Goal: Information Seeking & Learning: Learn about a topic

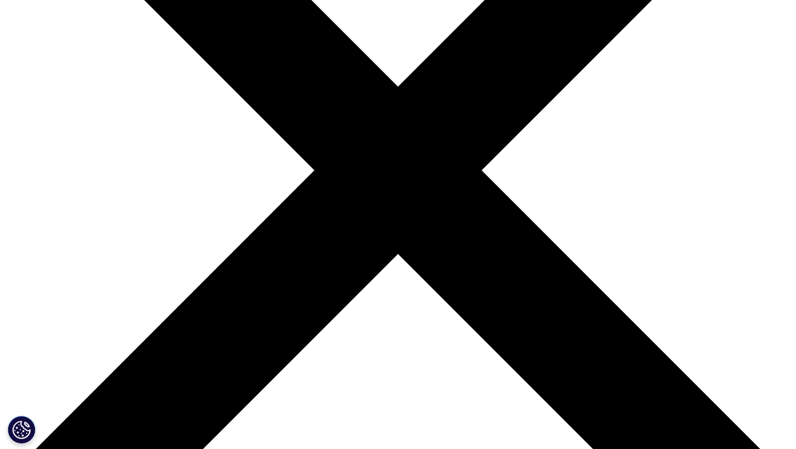
scroll to position [217, 653]
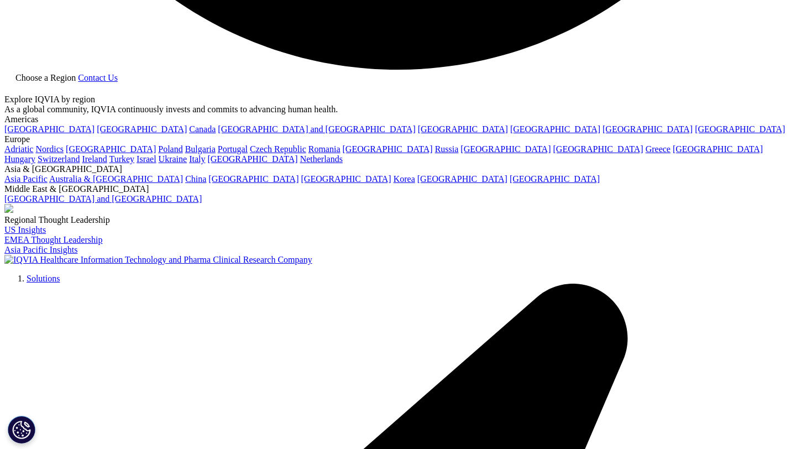
scroll to position [2336, 0]
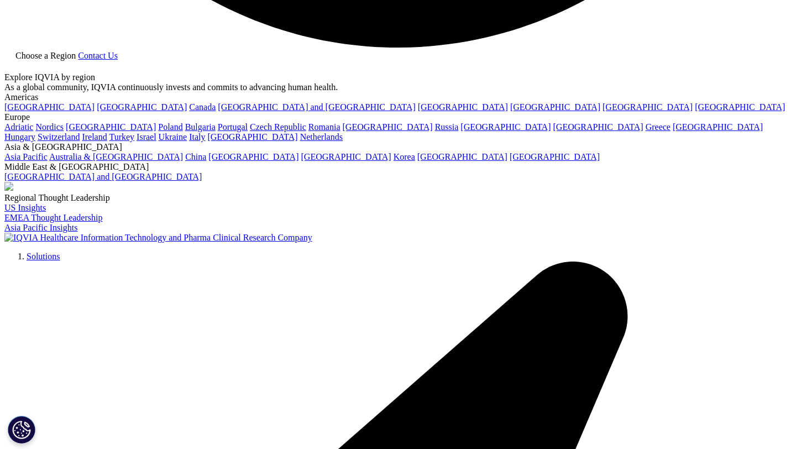
drag, startPoint x: 288, startPoint y: 120, endPoint x: 219, endPoint y: 69, distance: 86.2
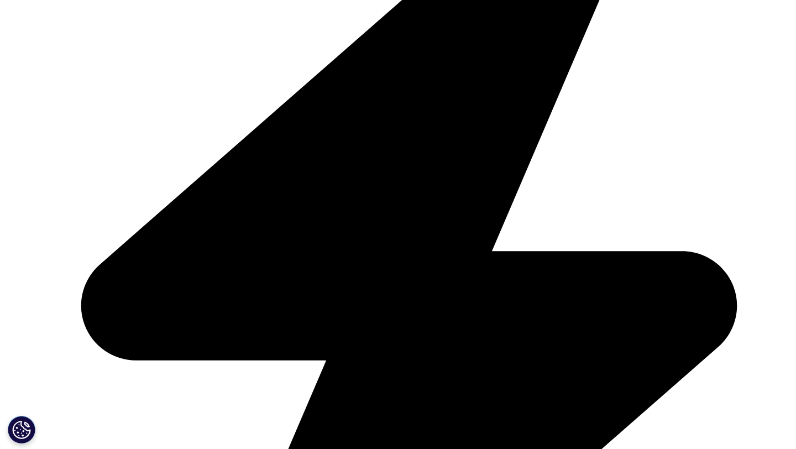
scroll to position [2729, 0]
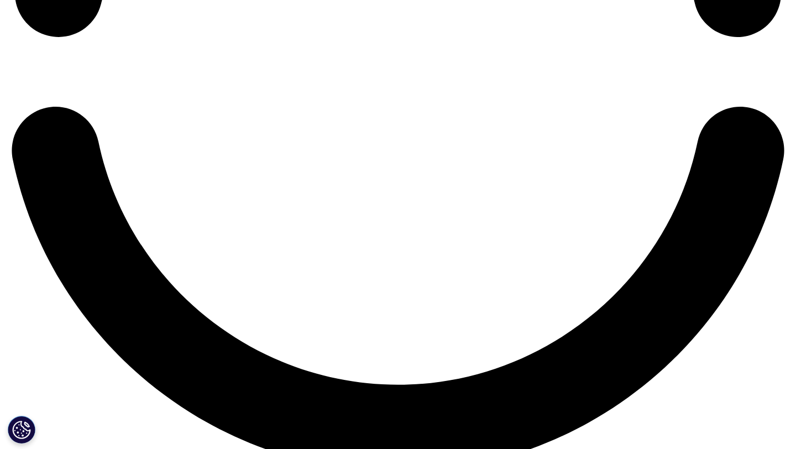
scroll to position [1910, 0]
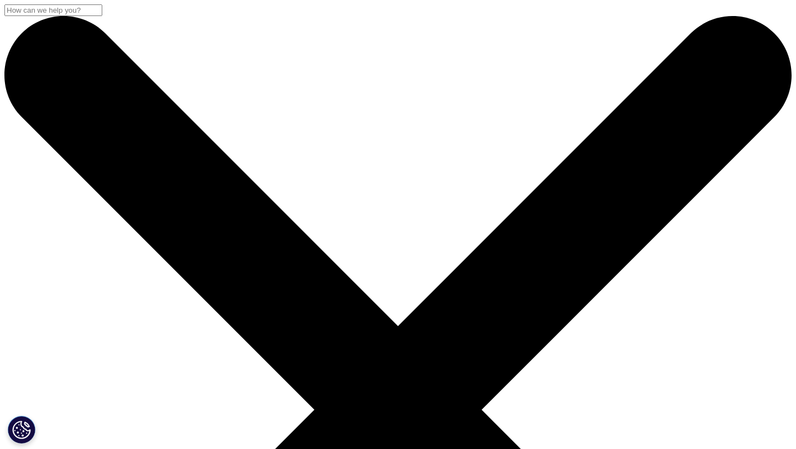
scroll to position [611, 653]
